Goal: Task Accomplishment & Management: Use online tool/utility

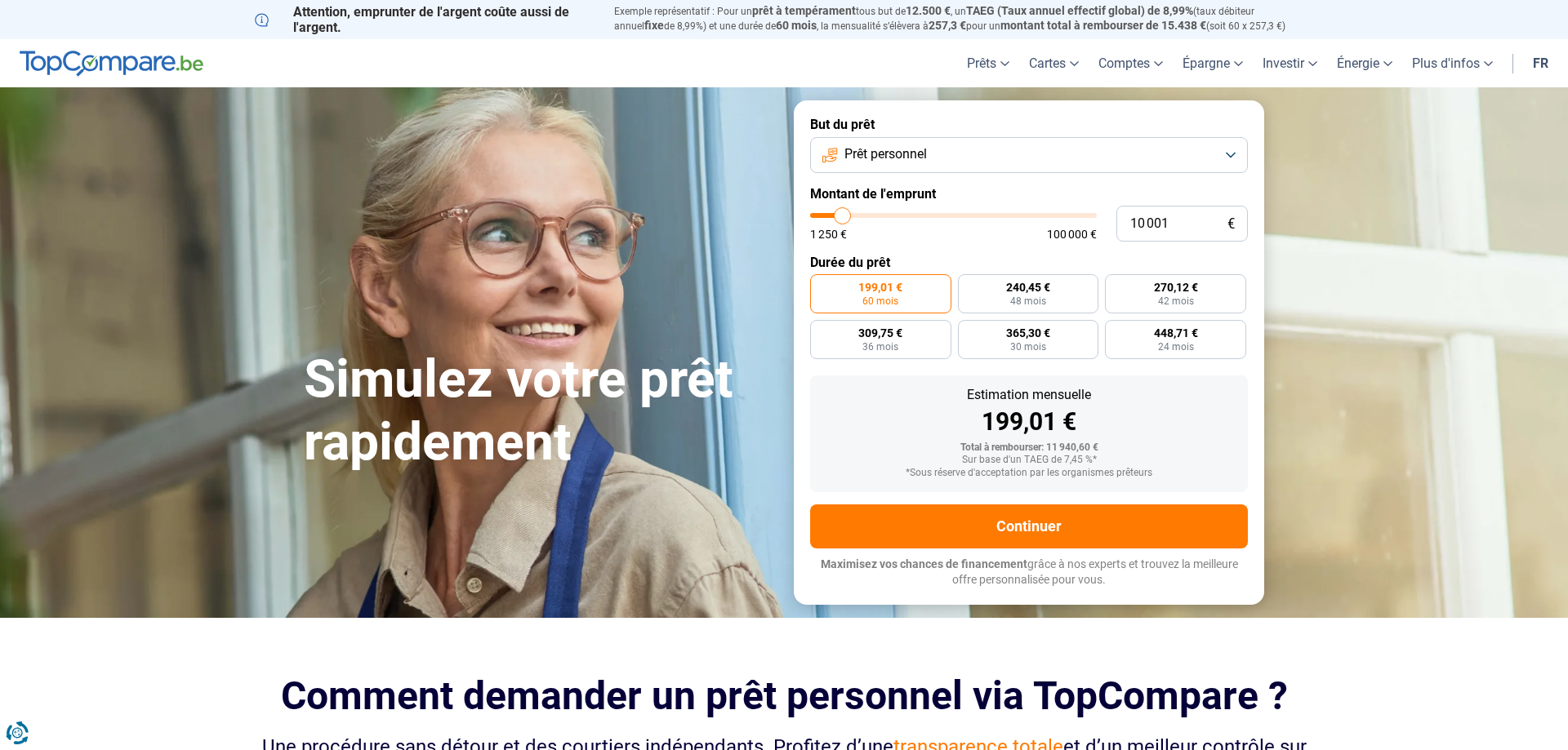
click at [880, 159] on span "Prêt personnel" at bounding box center [886, 154] width 83 height 18
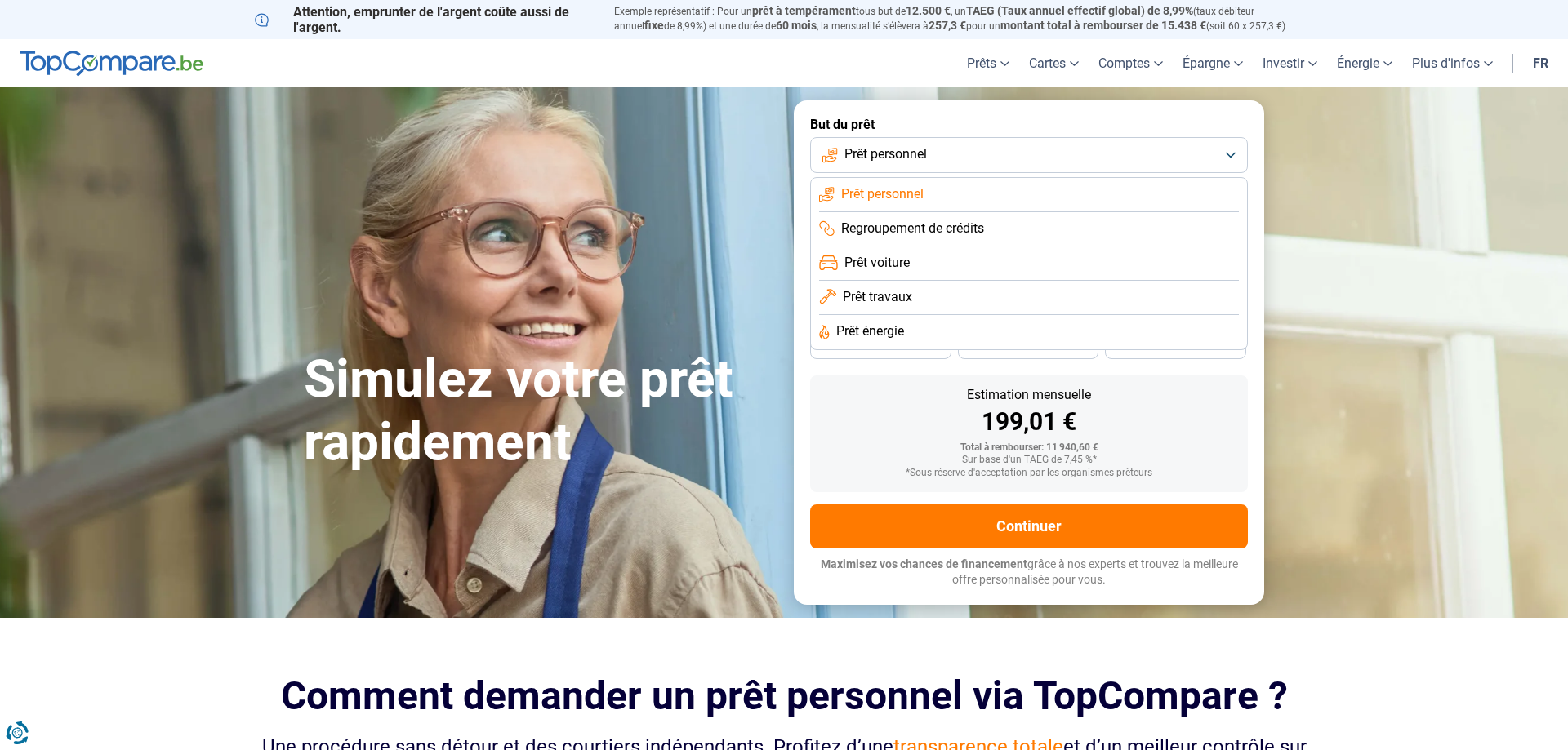
click at [866, 396] on div "Estimation mensuelle" at bounding box center [1028, 394] width 412 height 13
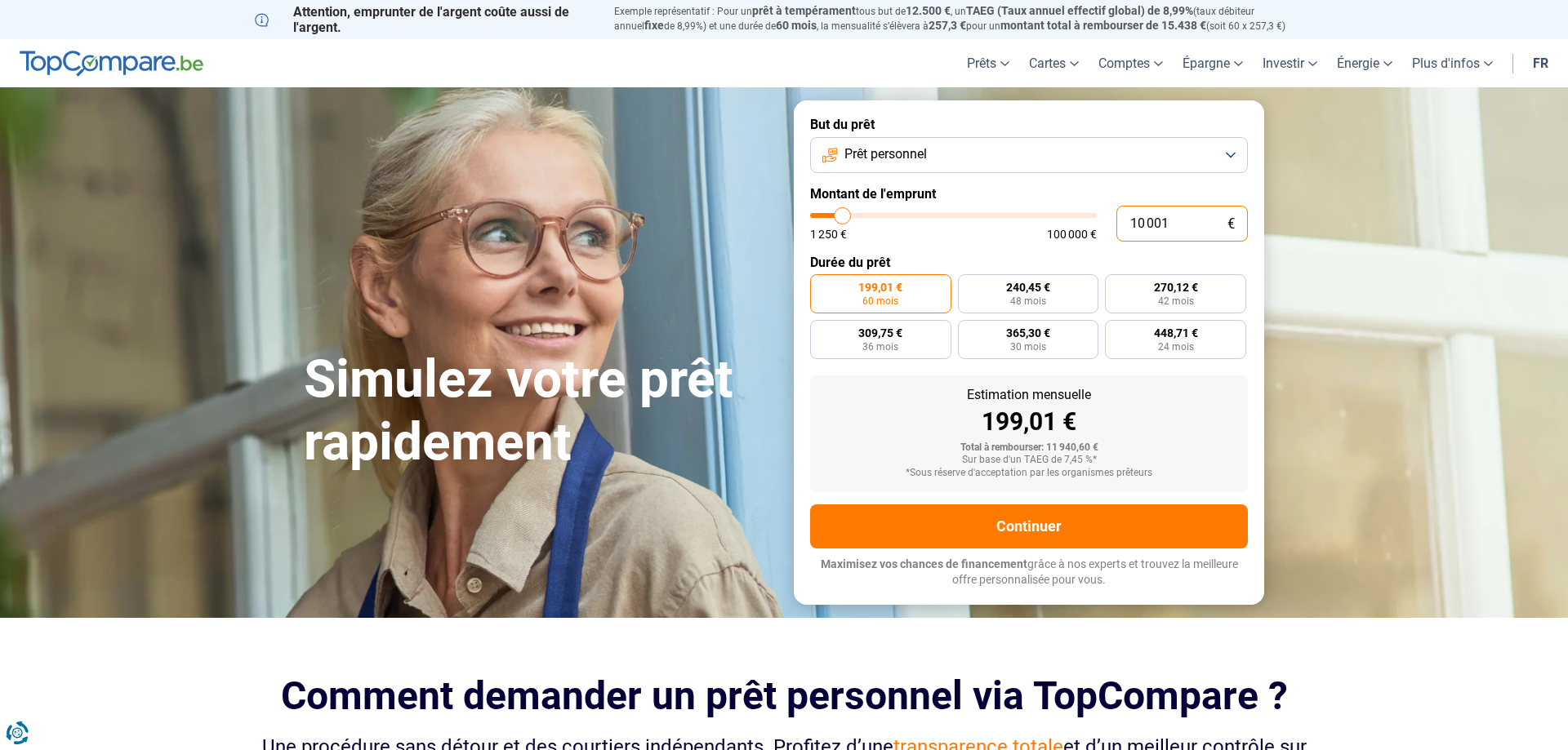
drag, startPoint x: 1163, startPoint y: 221, endPoint x: 1080, endPoint y: 208, distance: 84.0
click at [1116, 209] on input "10 001" at bounding box center [1182, 224] width 131 height 36
type input "6"
type input "1250"
type input "0"
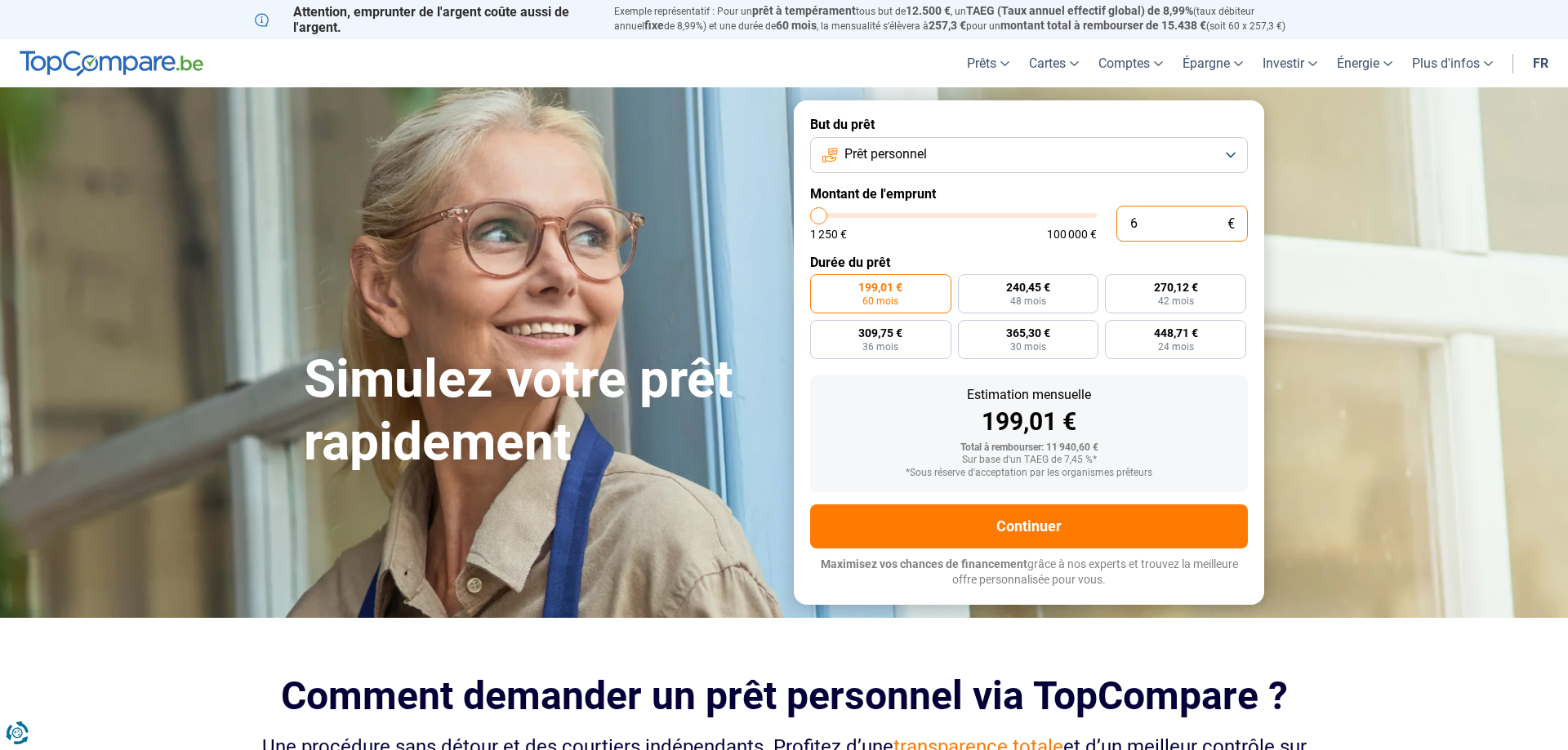
type input "1250"
type input "3"
type input "1250"
type input "31"
type input "1250"
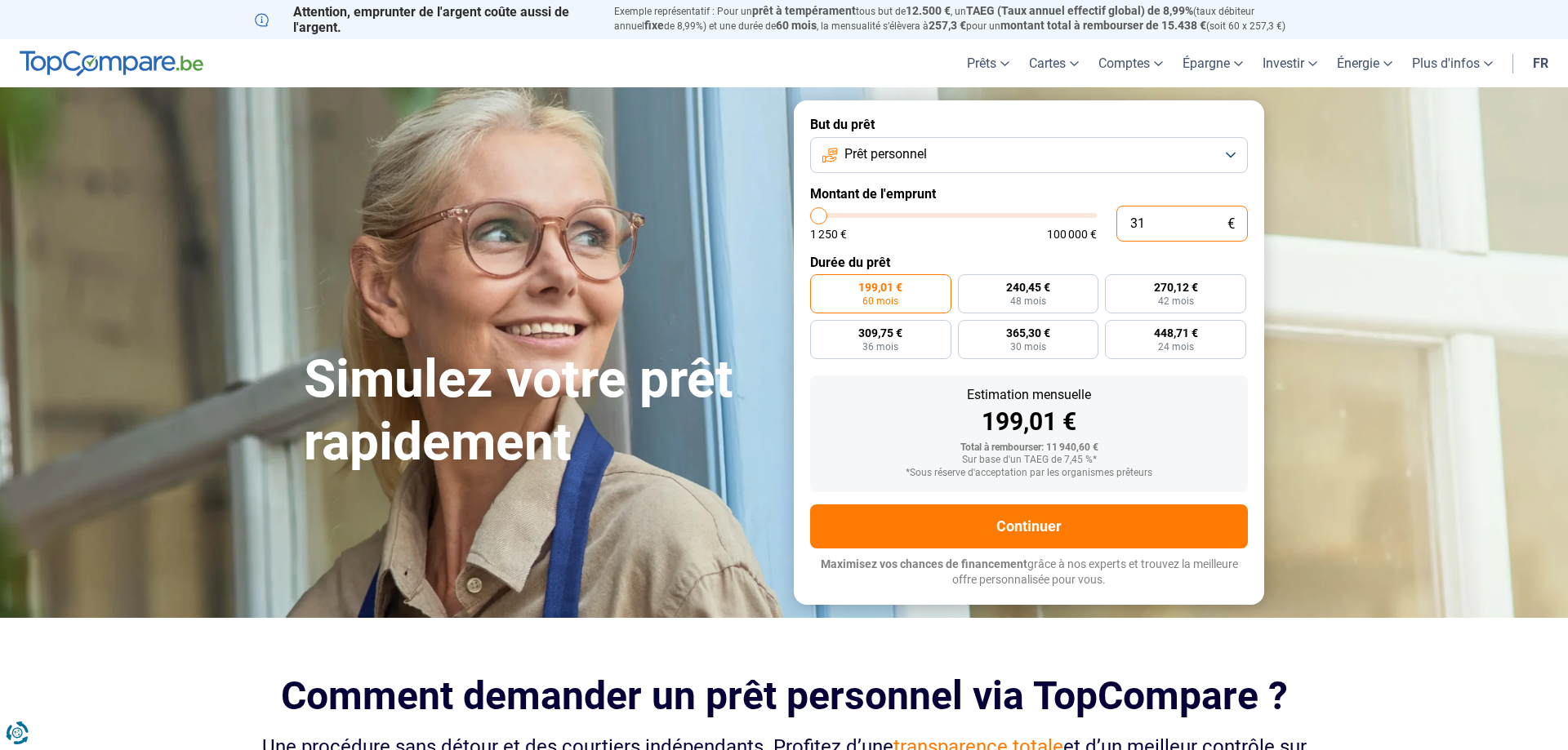
type input "315"
type input "1250"
type input "3 150"
type input "3250"
type input "31 500"
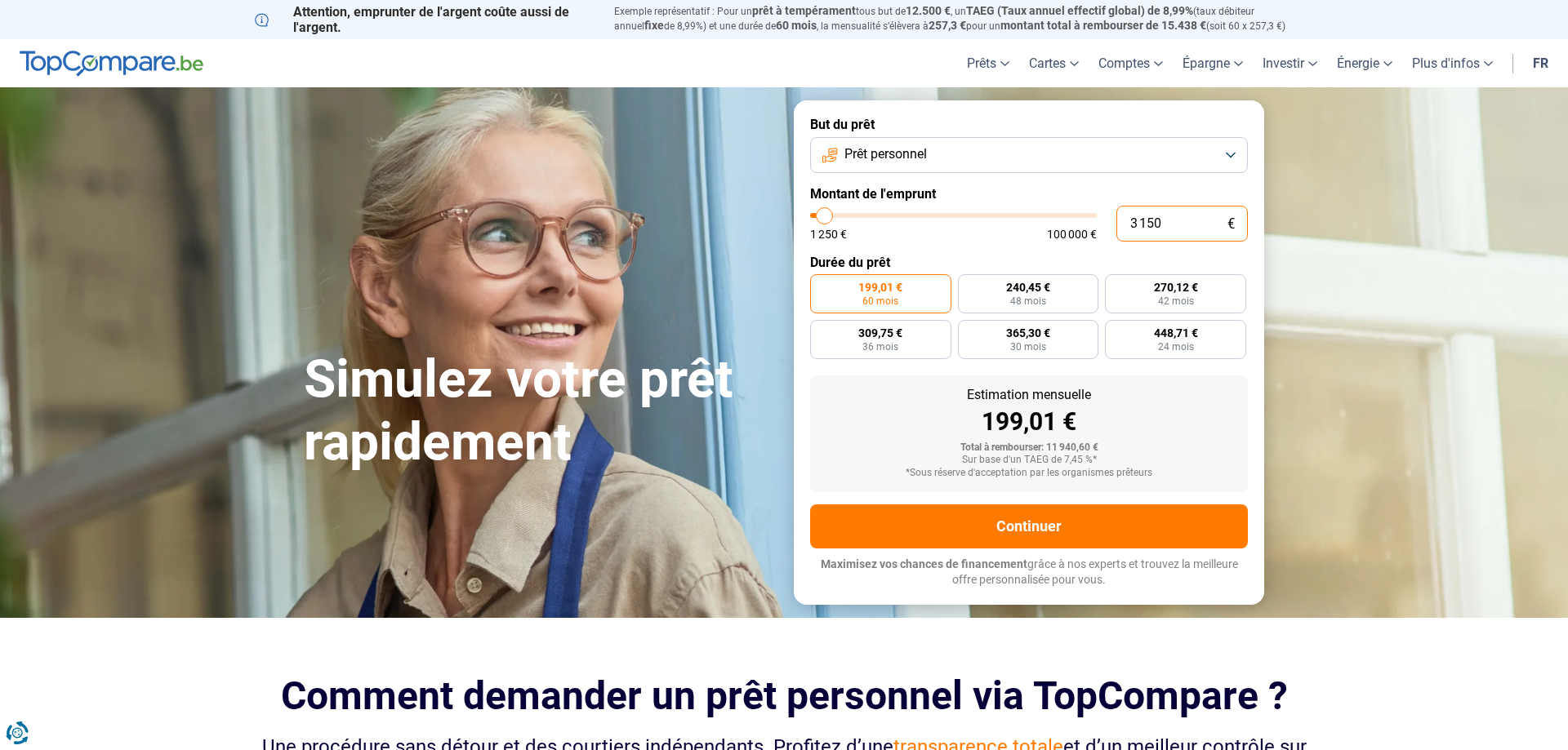
type input "31500"
type input "315 000"
type input "100000"
type input "100 000"
type input "100000"
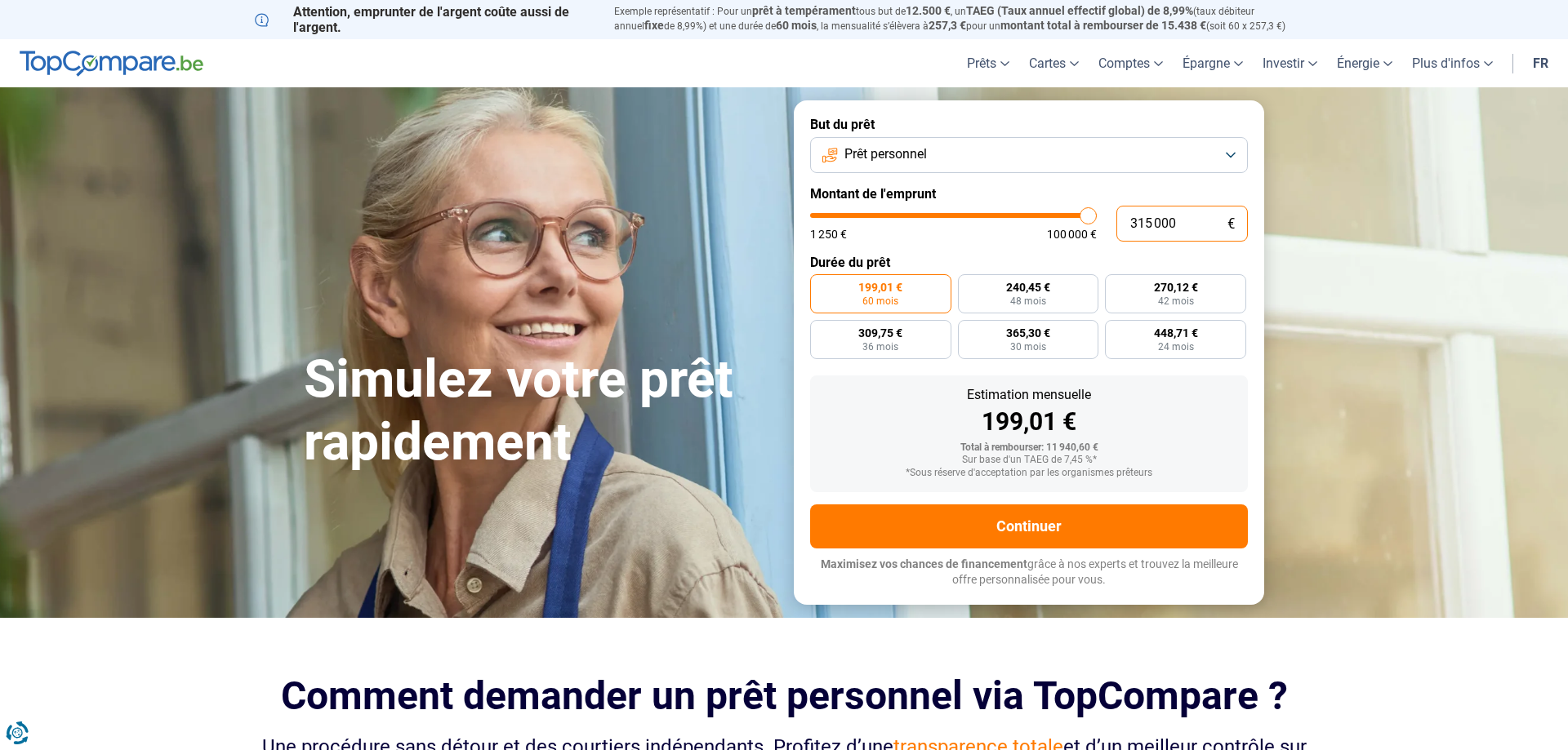
radio input "false"
